Goal: Check status: Check status

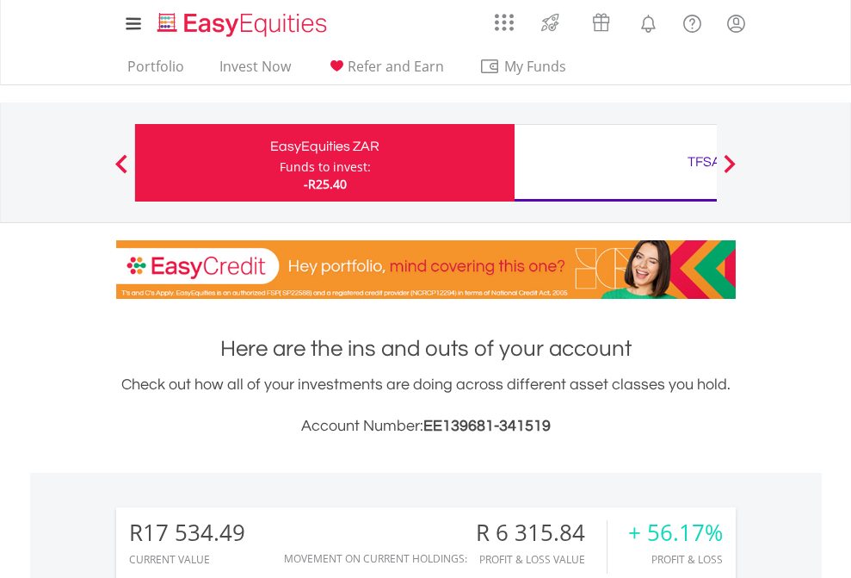
scroll to position [165, 270]
click at [280, 163] on div "Funds to invest:" at bounding box center [325, 166] width 91 height 17
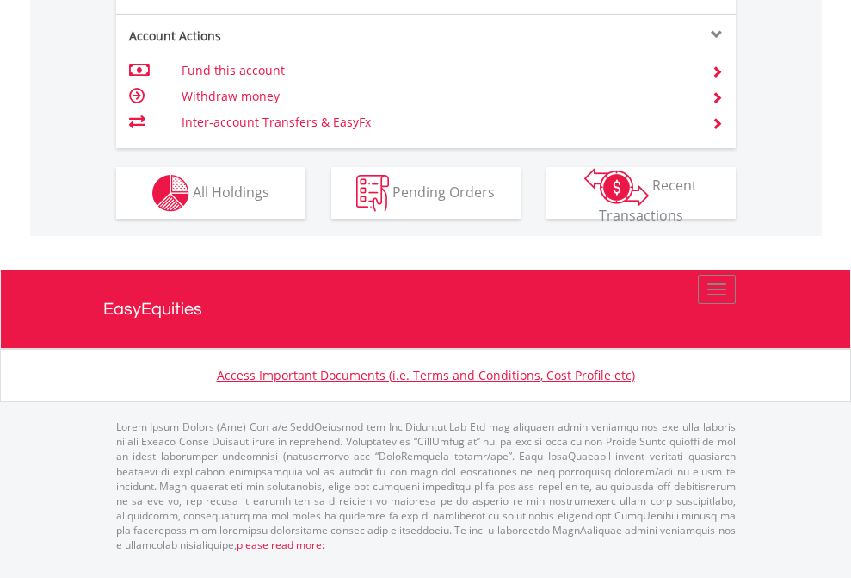
scroll to position [1616, 0]
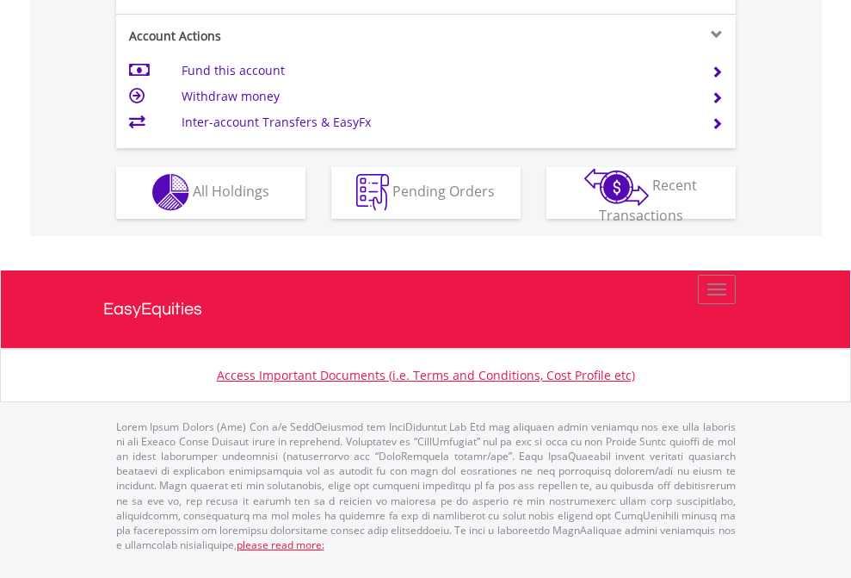
scroll to position [1610, 0]
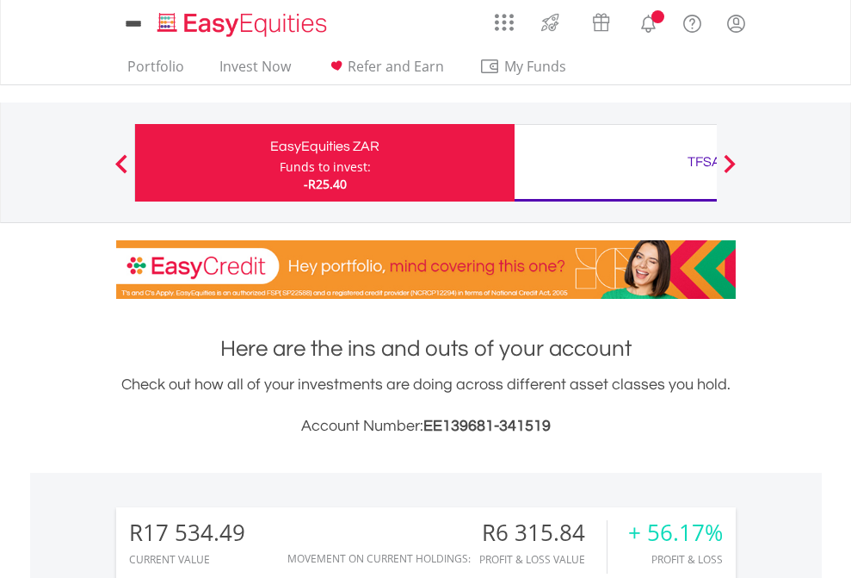
scroll to position [165, 270]
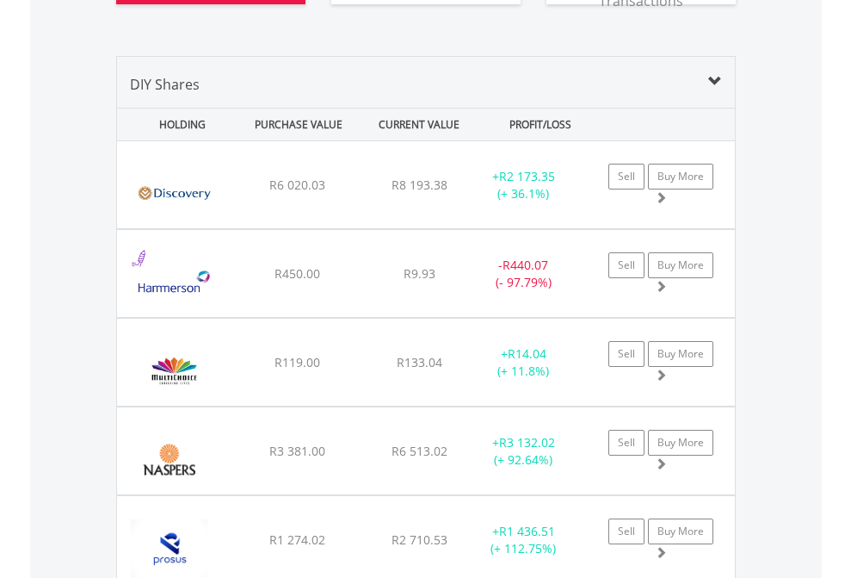
scroll to position [1914, 0]
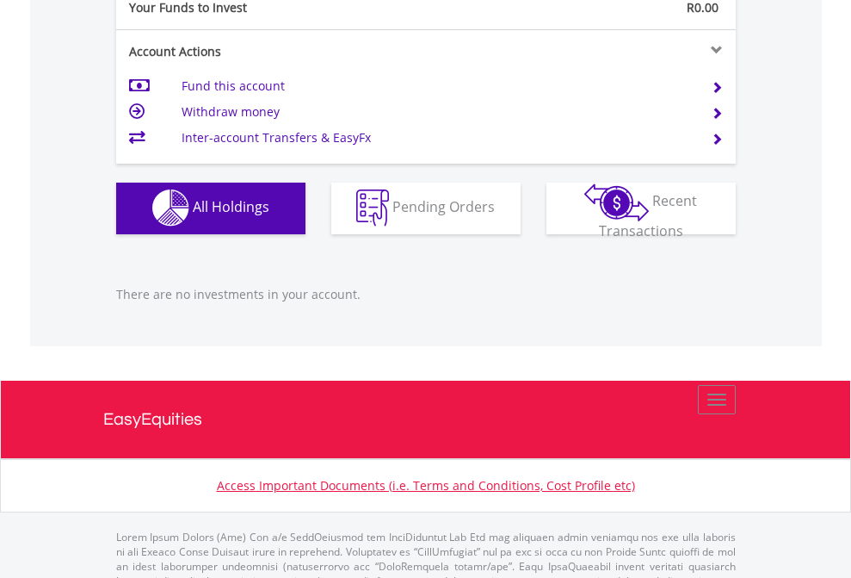
scroll to position [1704, 0]
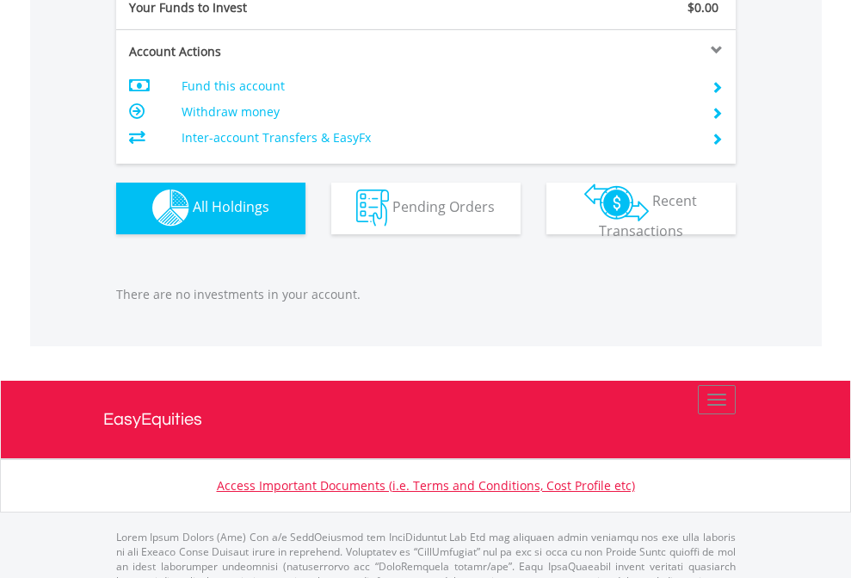
scroll to position [1704, 0]
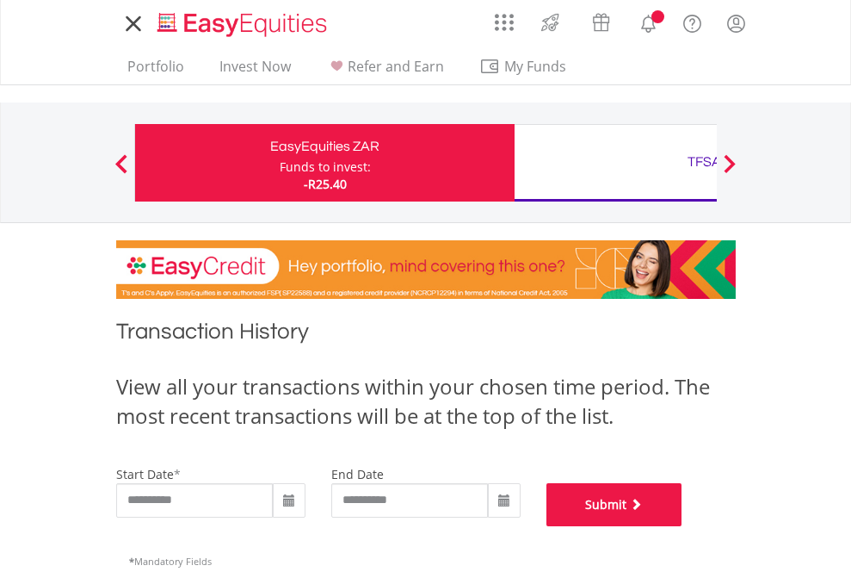
click at [683, 526] on button "Submit" at bounding box center [615, 504] width 136 height 43
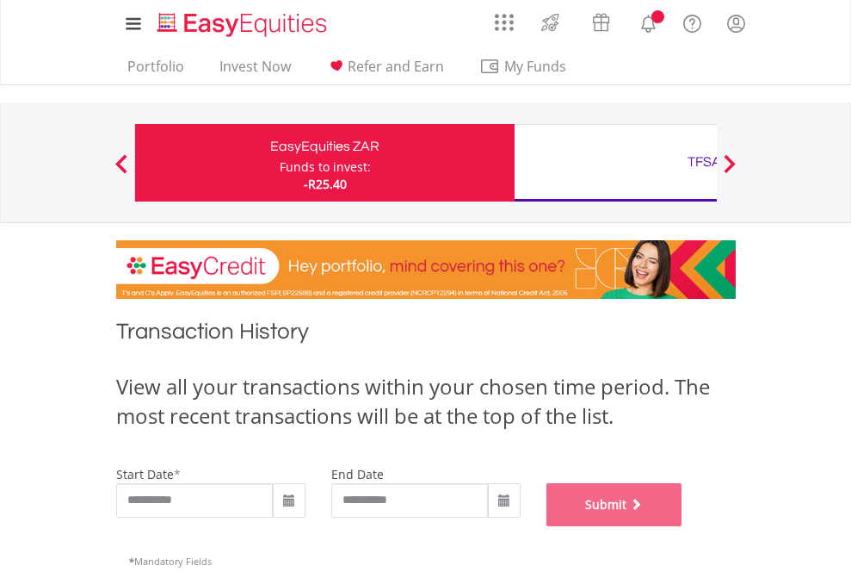
scroll to position [698, 0]
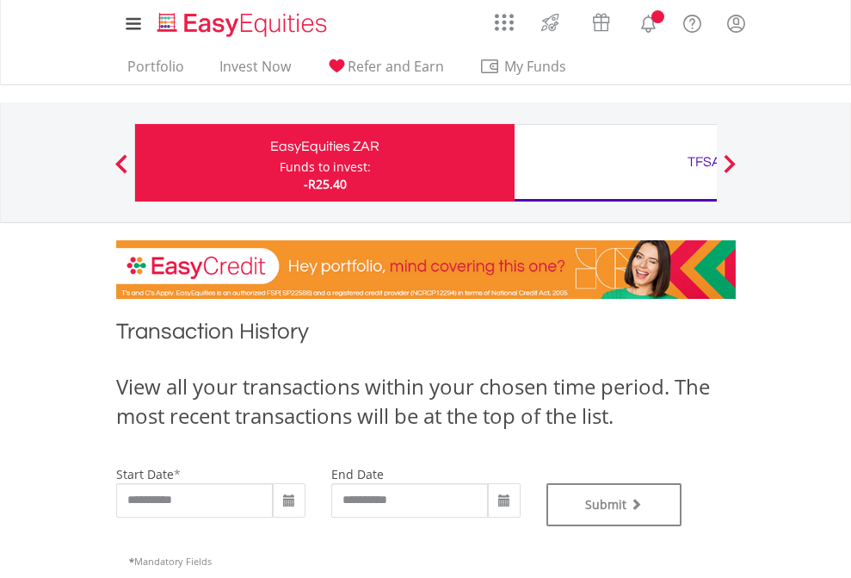
click at [615, 163] on div "TFSA" at bounding box center [704, 162] width 359 height 24
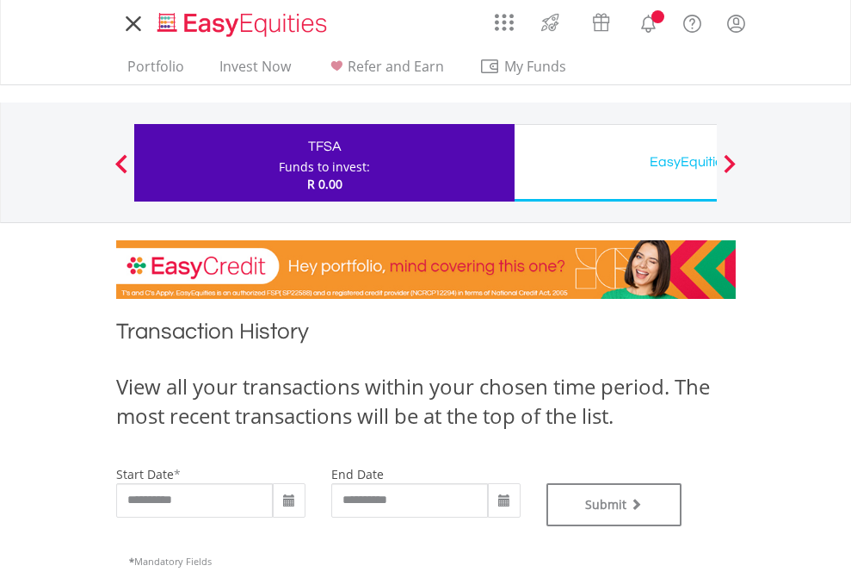
type input "**********"
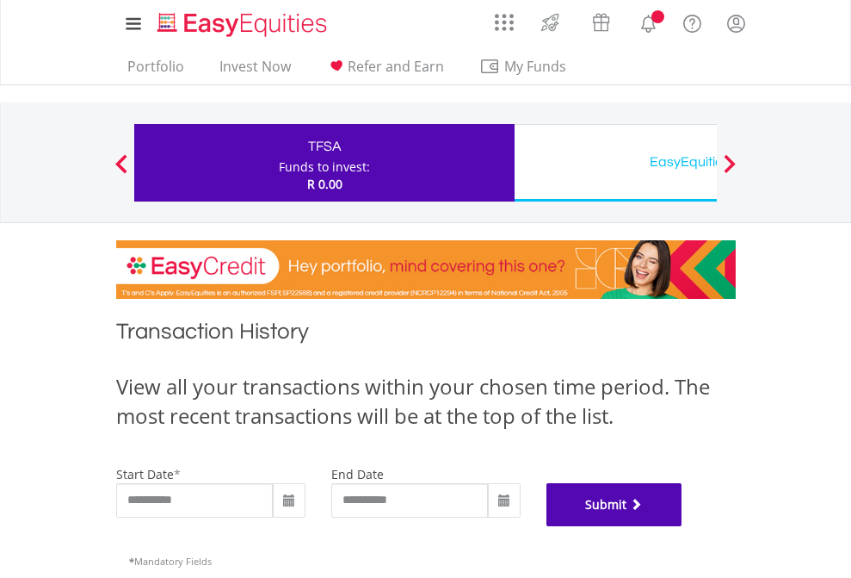
click at [683, 526] on button "Submit" at bounding box center [615, 504] width 136 height 43
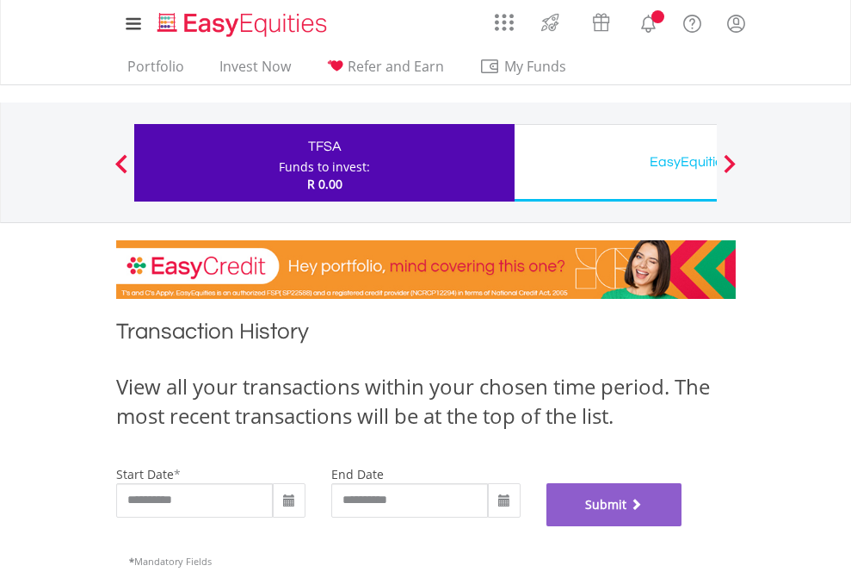
scroll to position [698, 0]
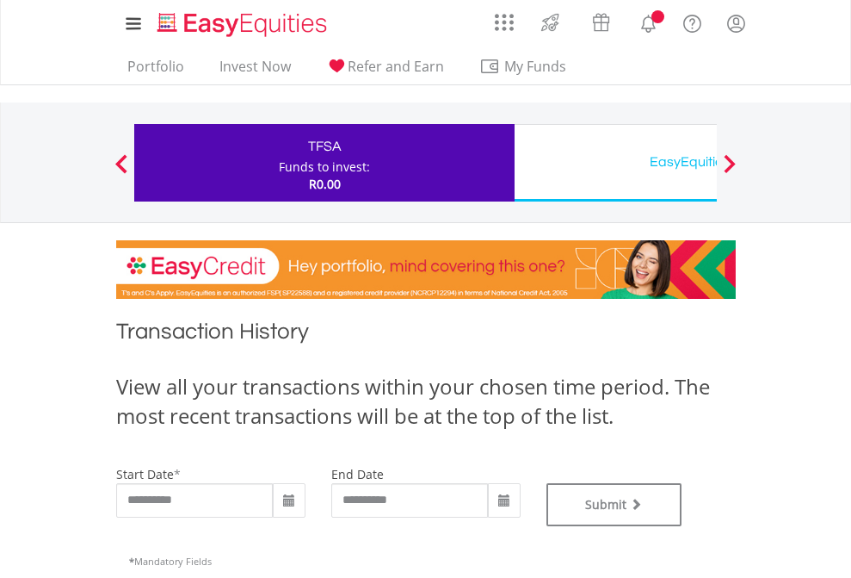
click at [615, 163] on div "EasyEquities USD" at bounding box center [704, 162] width 359 height 24
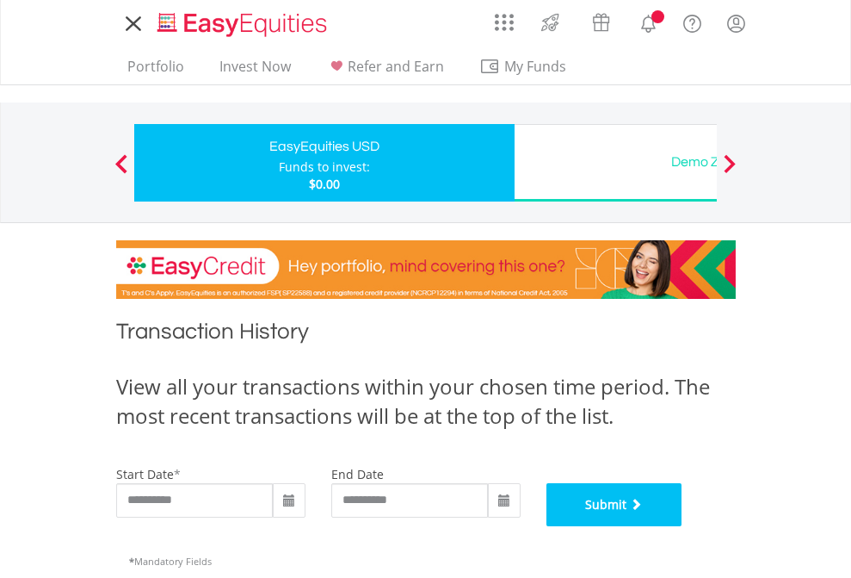
click at [683, 526] on button "Submit" at bounding box center [615, 504] width 136 height 43
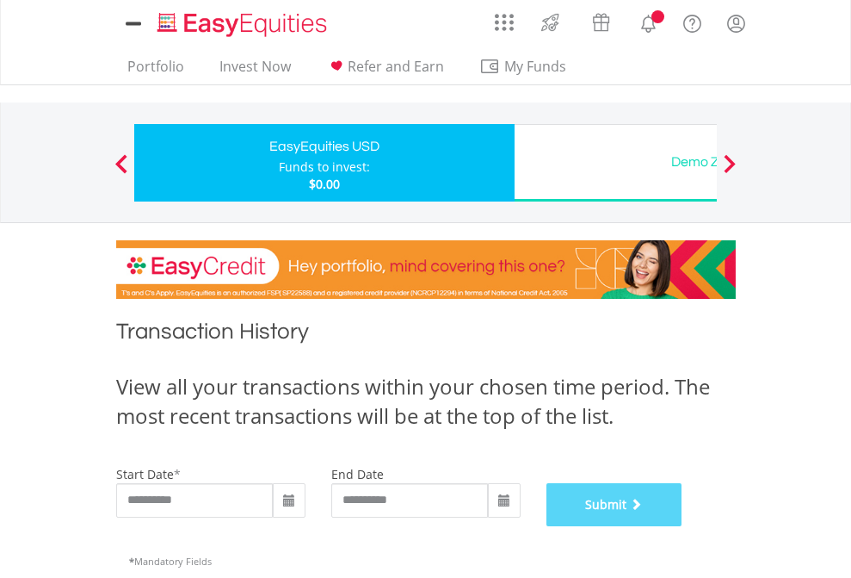
scroll to position [698, 0]
